Goal: Find specific page/section: Find specific page/section

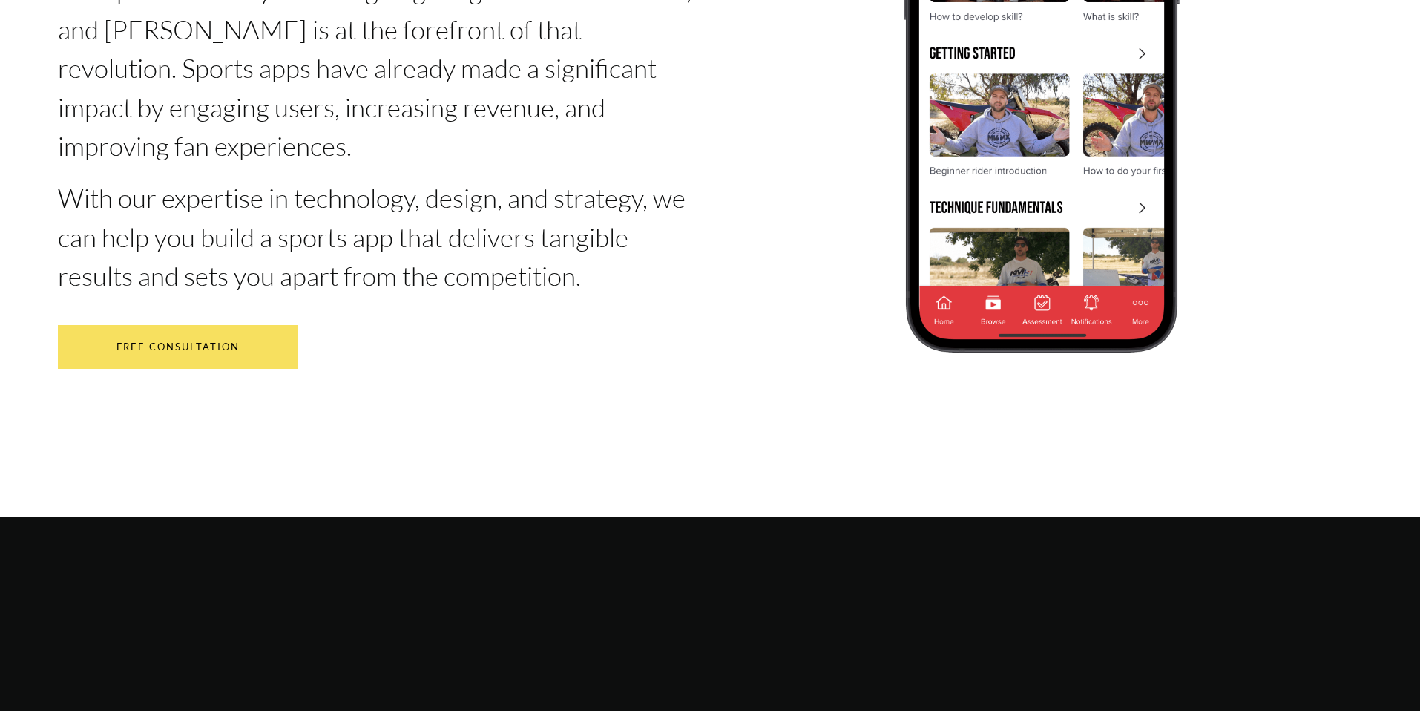
type input "[EMAIL_ADDRESS][DOMAIN_NAME]"
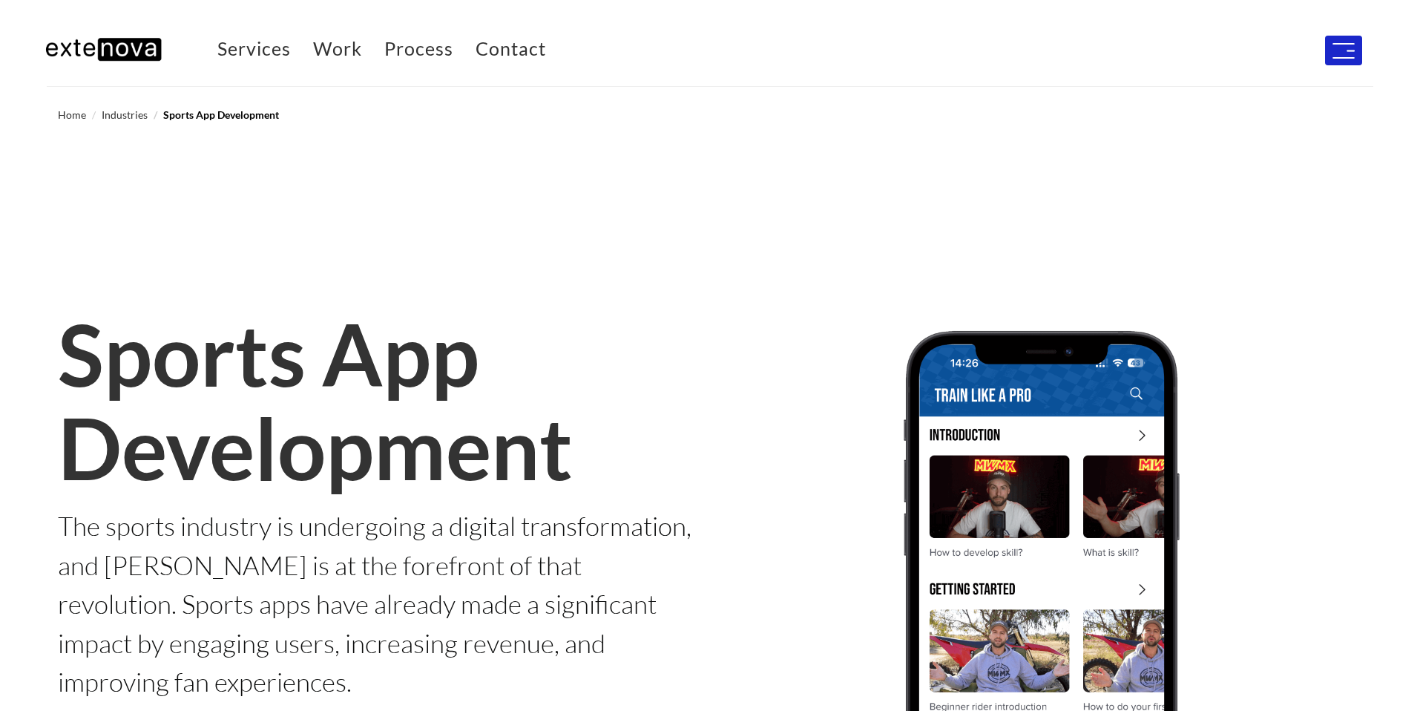
scroll to position [4, 0]
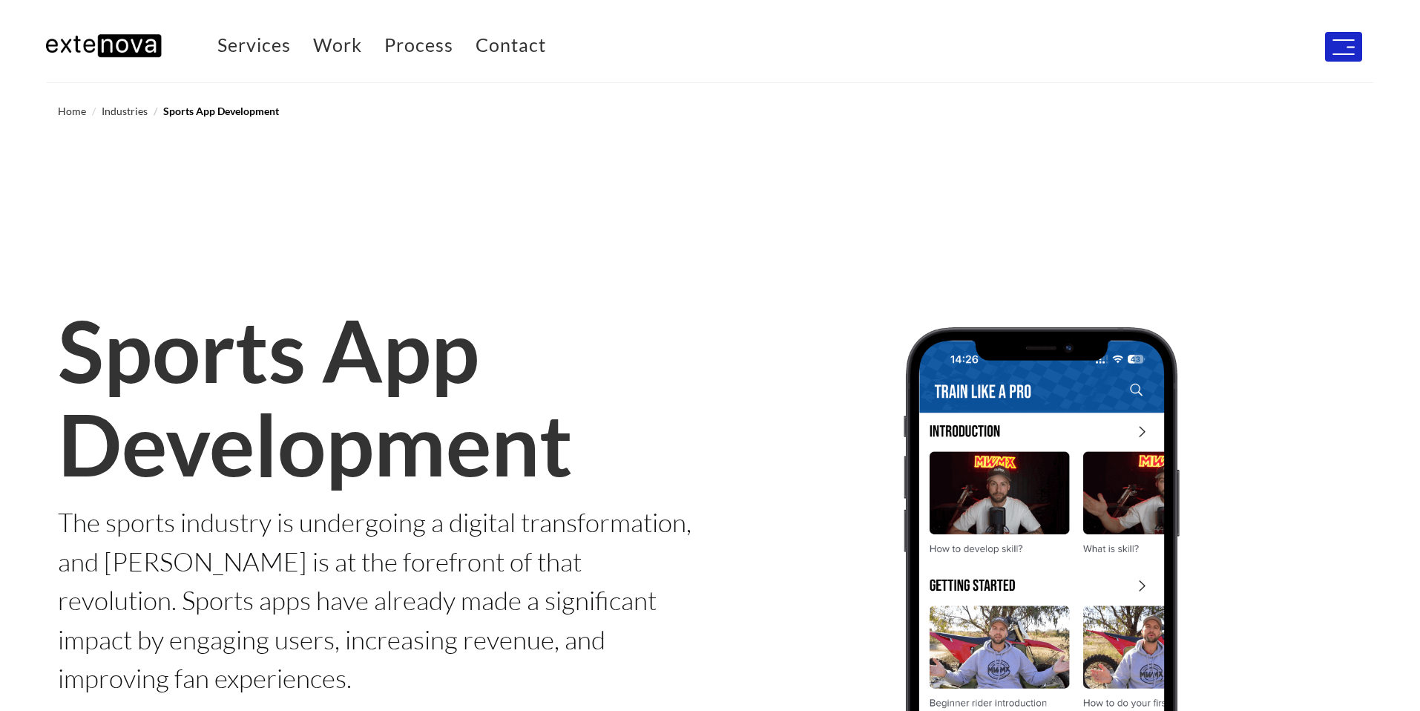
click at [1346, 55] on img "button" at bounding box center [1343, 47] width 22 height 16
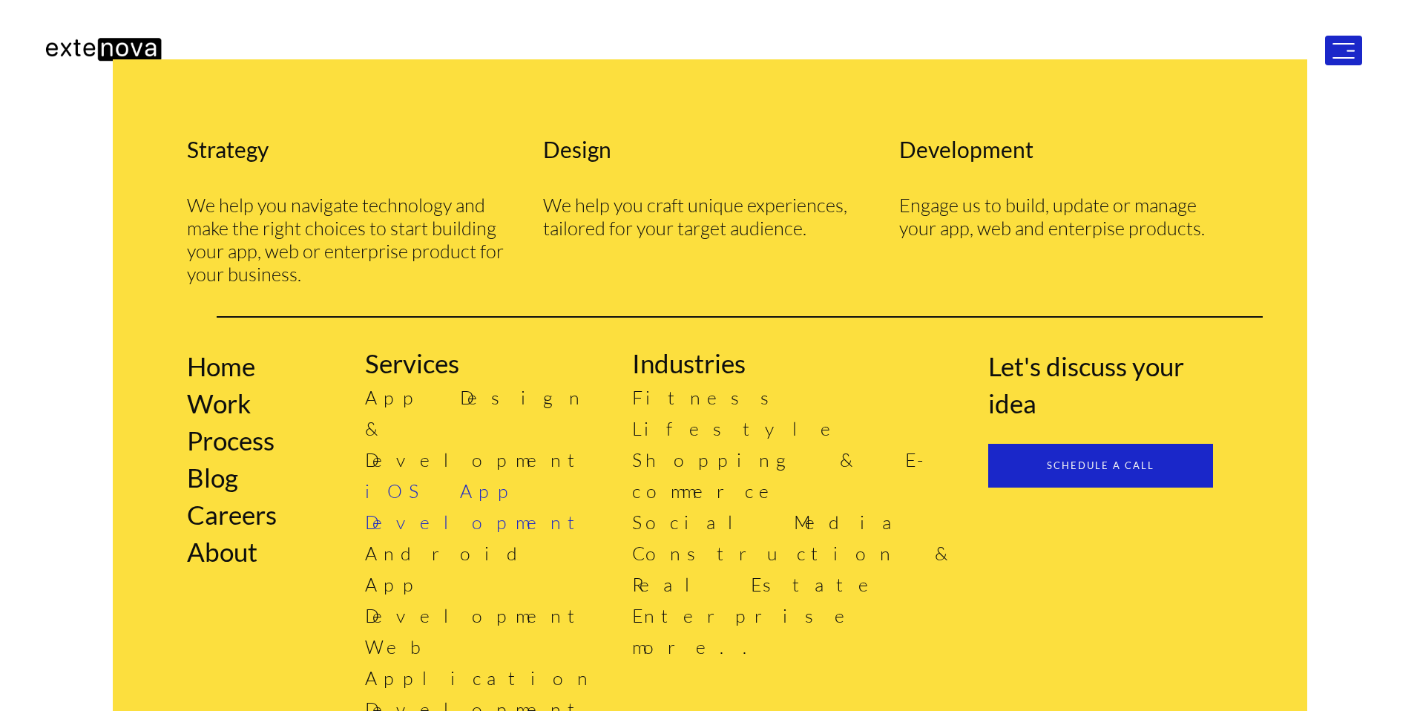
click at [504, 479] on link "iOS App Development" at bounding box center [477, 506] width 225 height 54
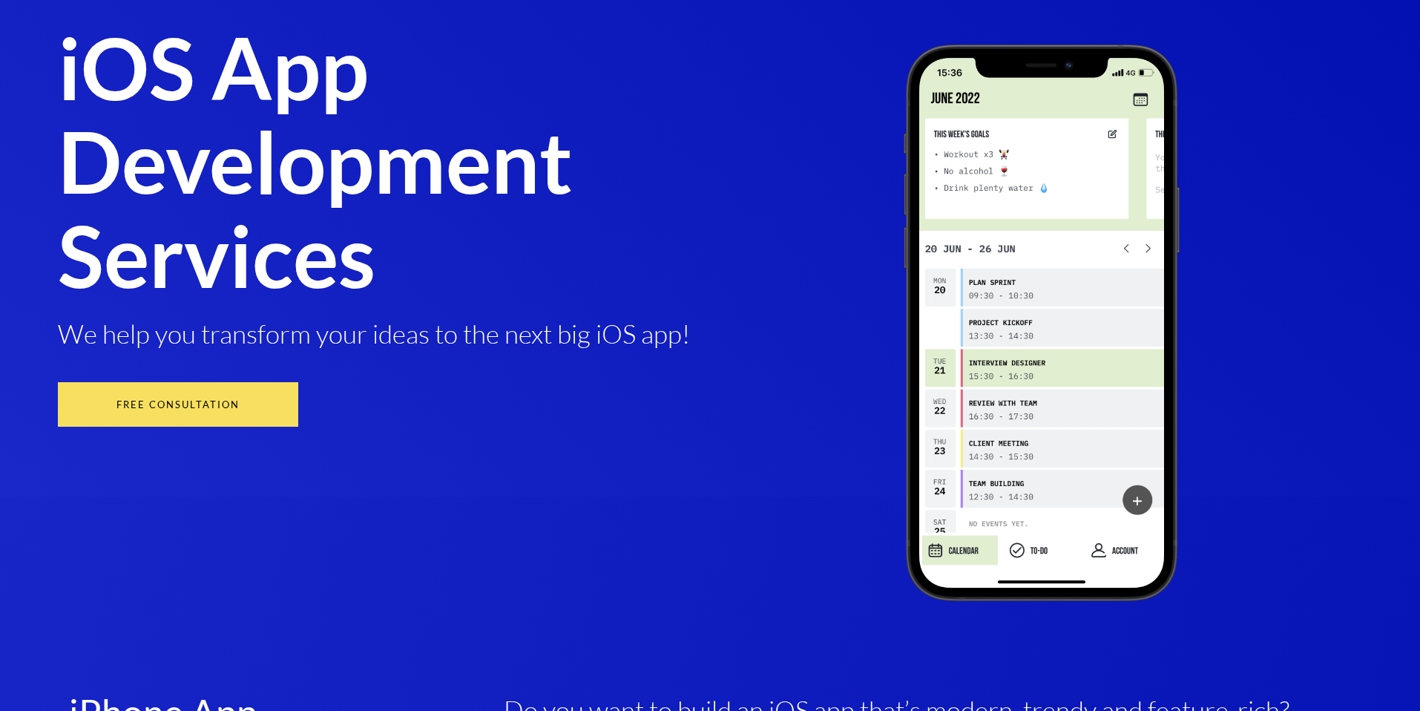
scroll to position [219, 0]
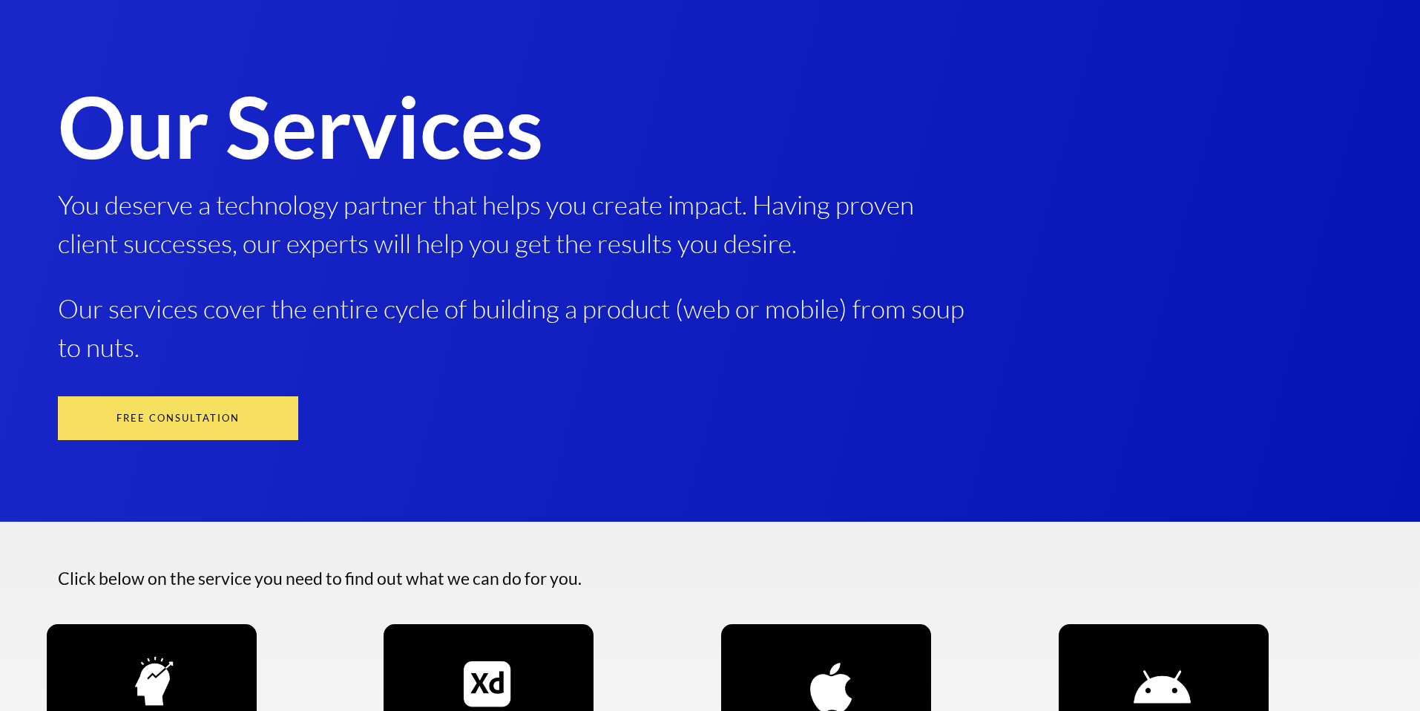
scroll to position [775, 0]
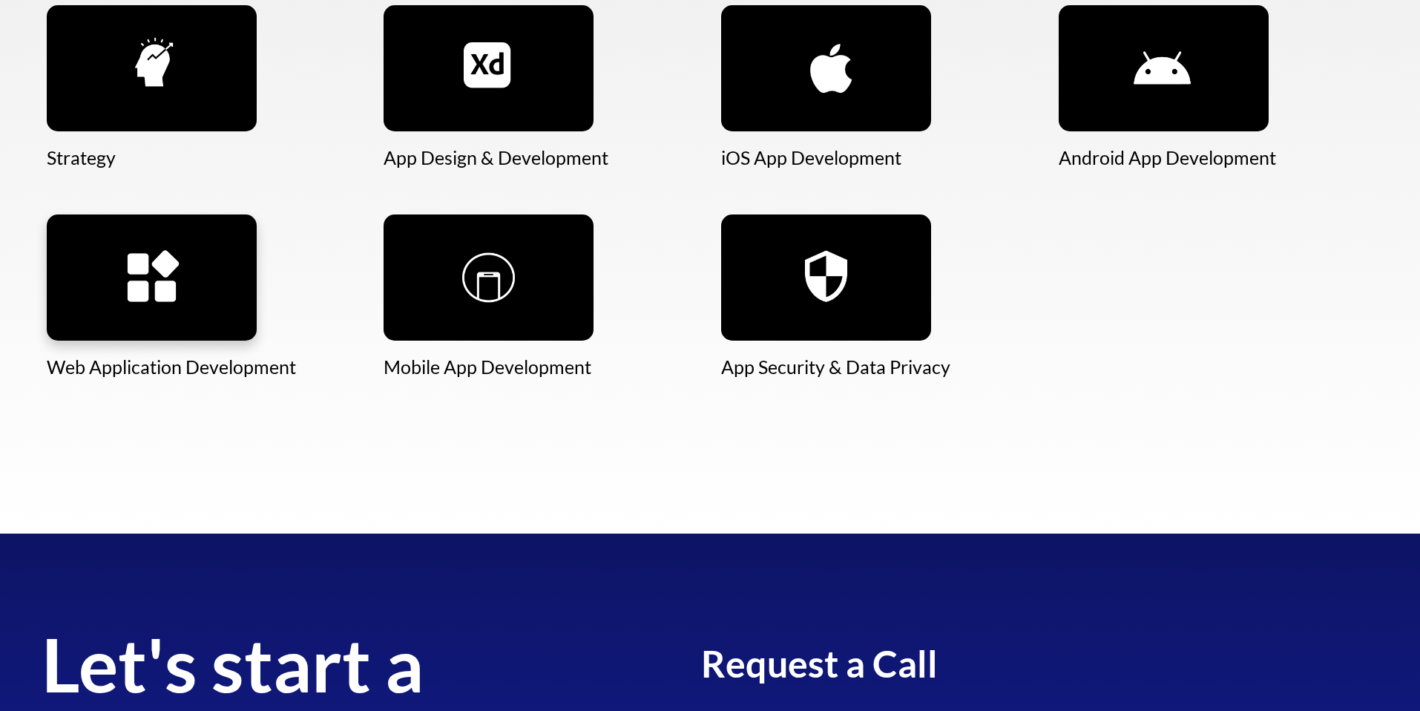
click at [179, 281] on img at bounding box center [152, 277] width 210 height 126
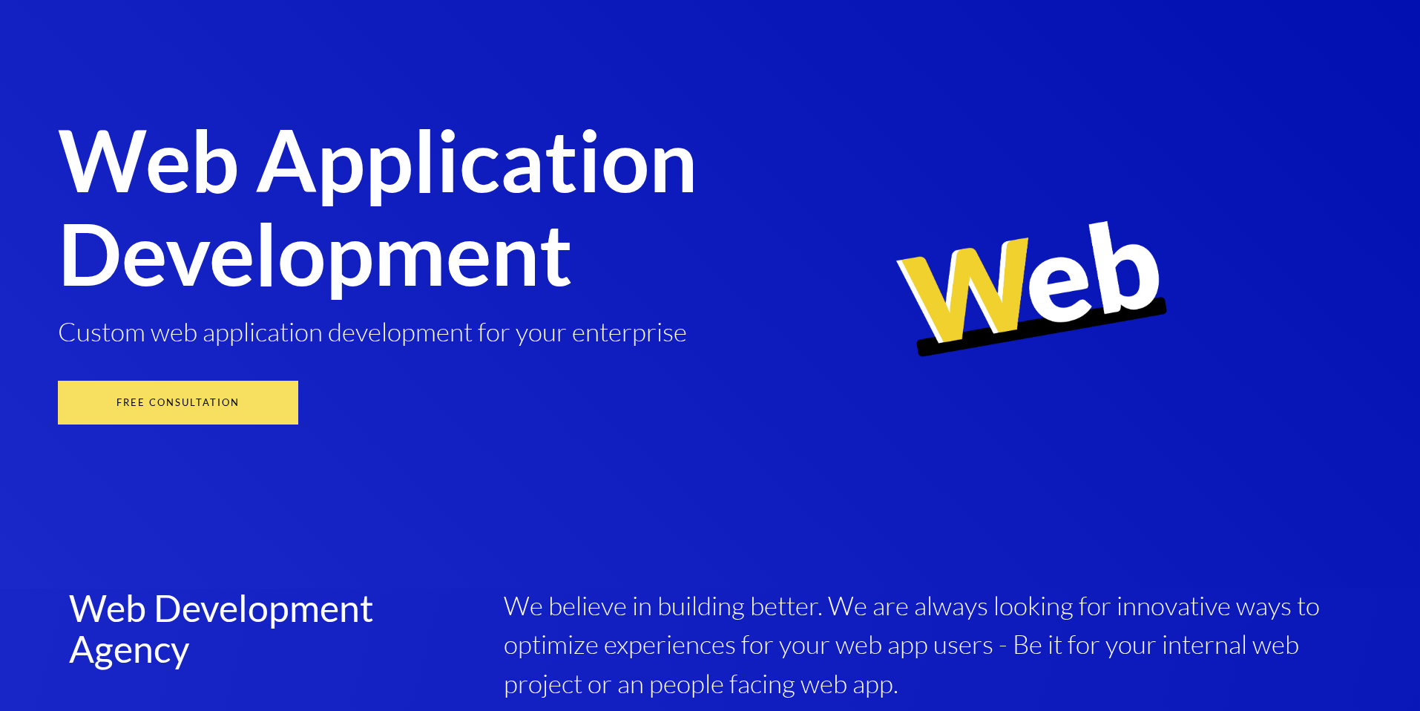
type input "[EMAIL_ADDRESS][DOMAIN_NAME]"
